Goal: Information Seeking & Learning: Check status

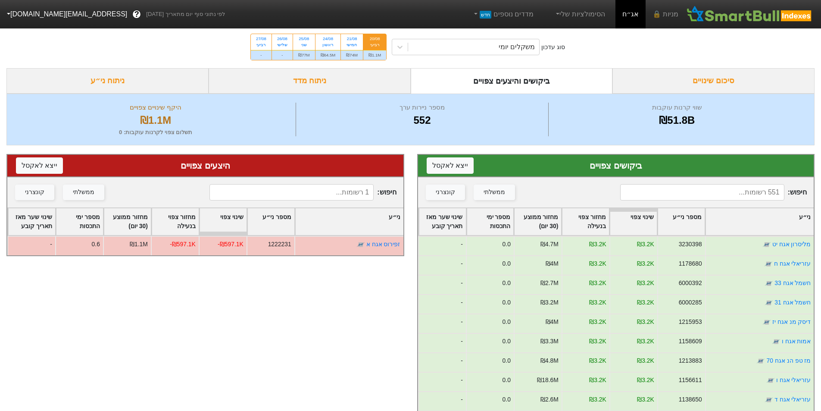
click at [636, 227] on div "שינוי צפוי" at bounding box center [633, 221] width 47 height 27
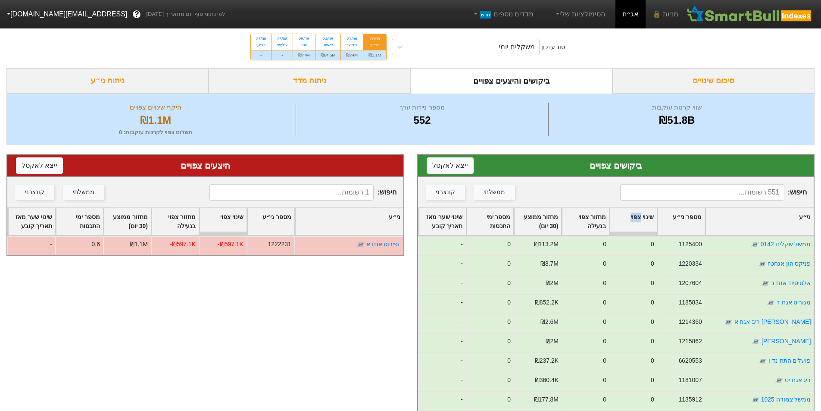
click at [636, 227] on div "שינוי צפוי" at bounding box center [633, 221] width 47 height 27
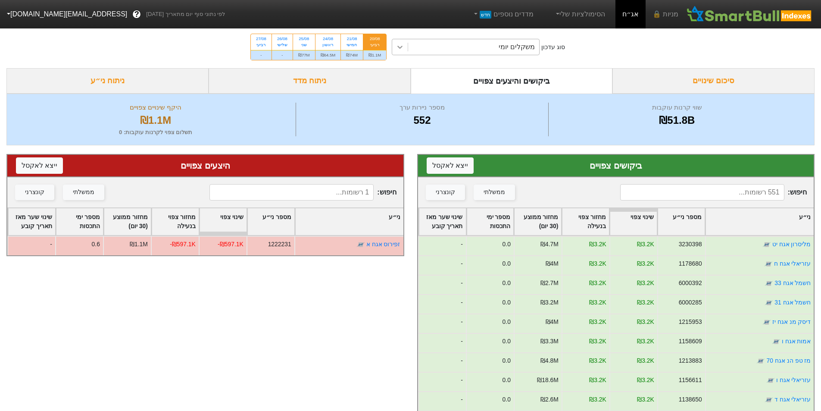
click at [399, 49] on icon at bounding box center [400, 47] width 9 height 9
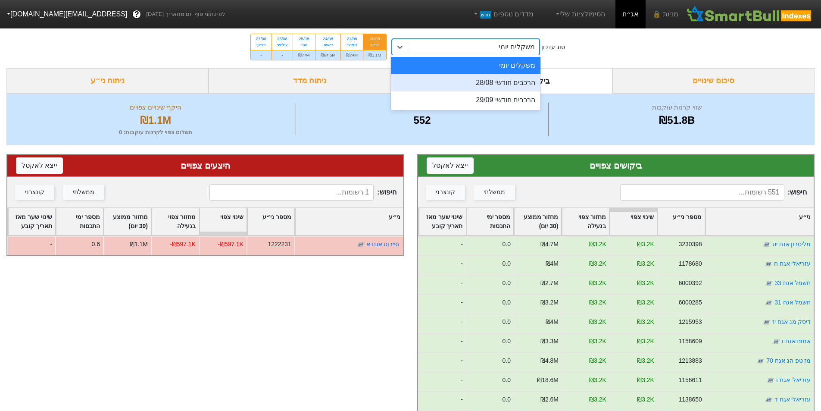
click at [458, 85] on div "הרכבים חודשי 28/08" at bounding box center [466, 82] width 150 height 17
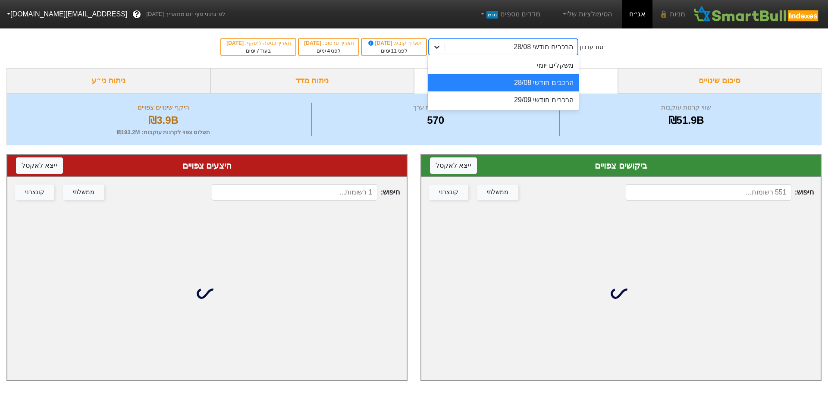
click at [441, 48] on icon at bounding box center [436, 47] width 9 height 9
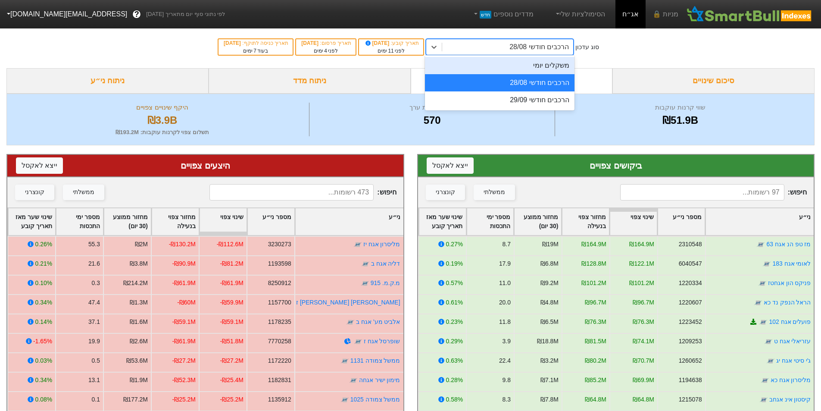
click at [496, 64] on div "משקלים יומי" at bounding box center [500, 65] width 150 height 17
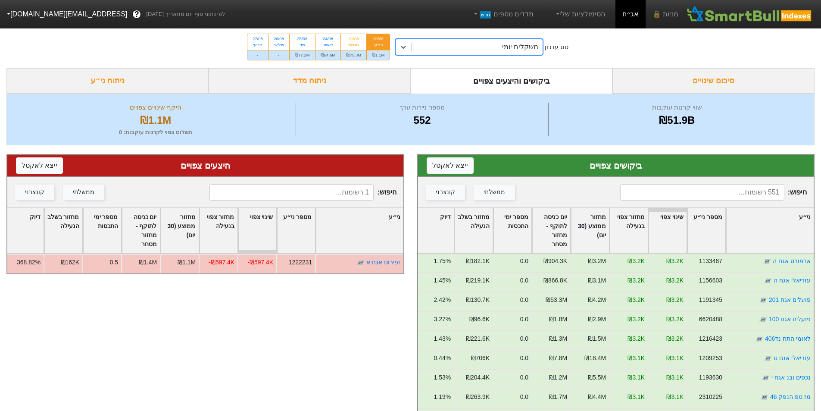
scroll to position [215, 0]
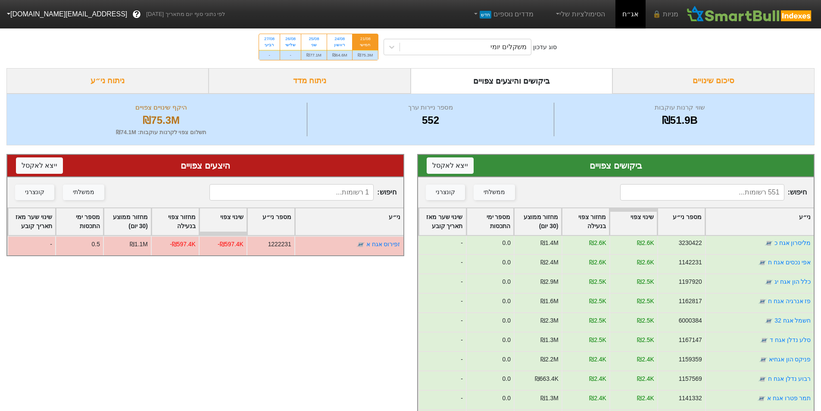
scroll to position [1379, 0]
